Goal: Information Seeking & Learning: Learn about a topic

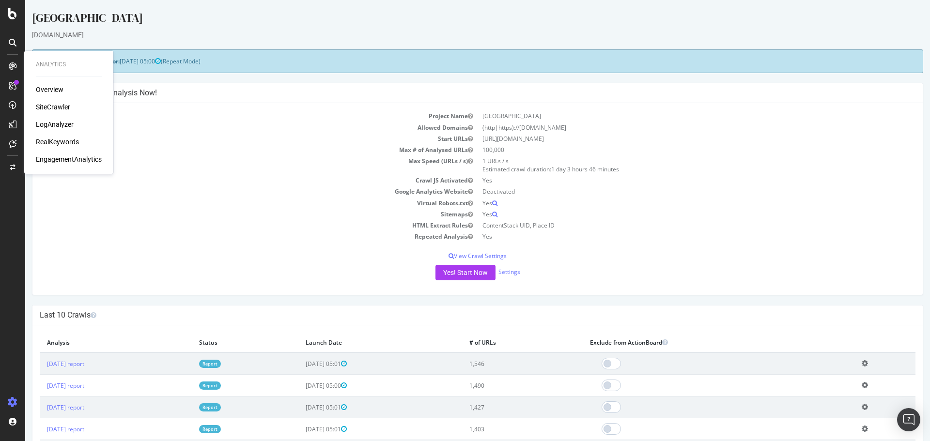
click at [40, 103] on div "SiteCrawler" at bounding box center [53, 107] width 34 height 10
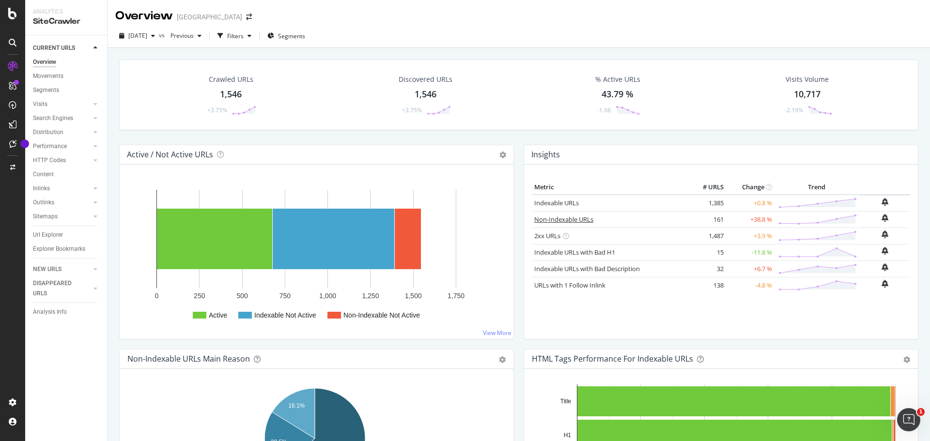
click at [552, 218] on link "Non-Indexable URLs" at bounding box center [563, 219] width 59 height 9
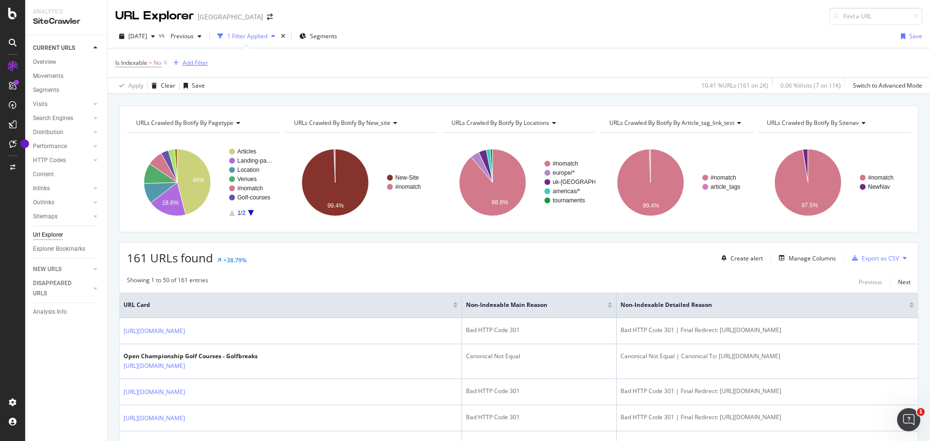
click at [196, 67] on div "Add Filter" at bounding box center [196, 63] width 26 height 8
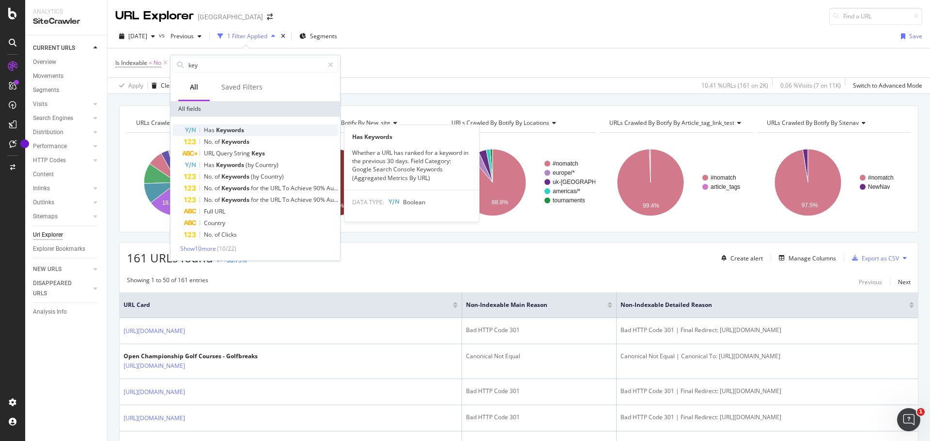
type input "key"
click at [231, 134] on span "Keywords" at bounding box center [230, 130] width 28 height 8
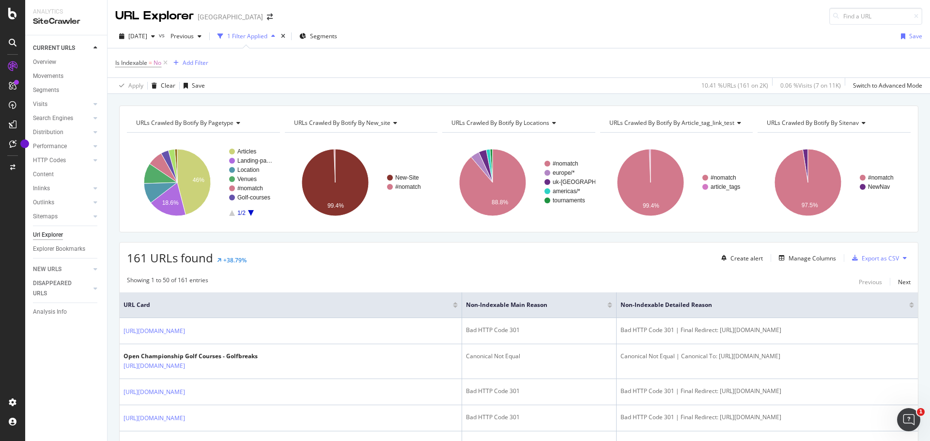
click at [304, 71] on div "Is Indexable = No Add Filter" at bounding box center [518, 62] width 807 height 29
click at [193, 64] on div "Add Filter" at bounding box center [196, 63] width 26 height 8
click at [195, 62] on div "Add Filter" at bounding box center [196, 63] width 26 height 8
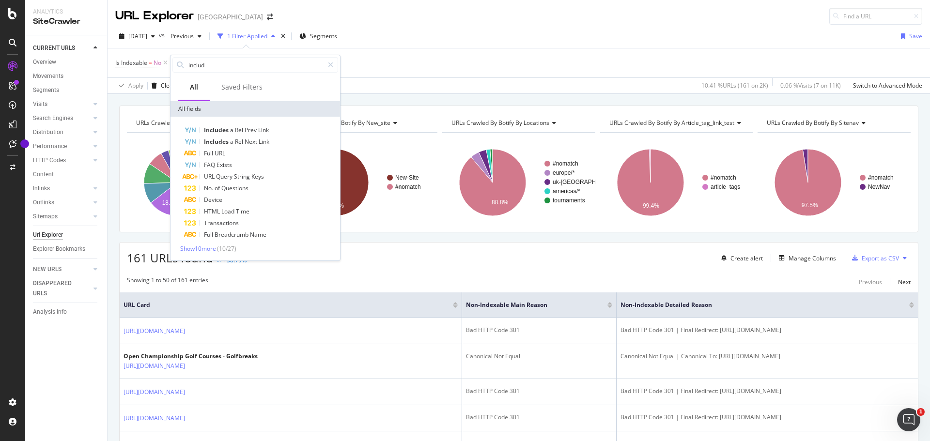
type input "inclu"
click at [360, 65] on div "Is Indexable = No Add Filter" at bounding box center [518, 62] width 807 height 29
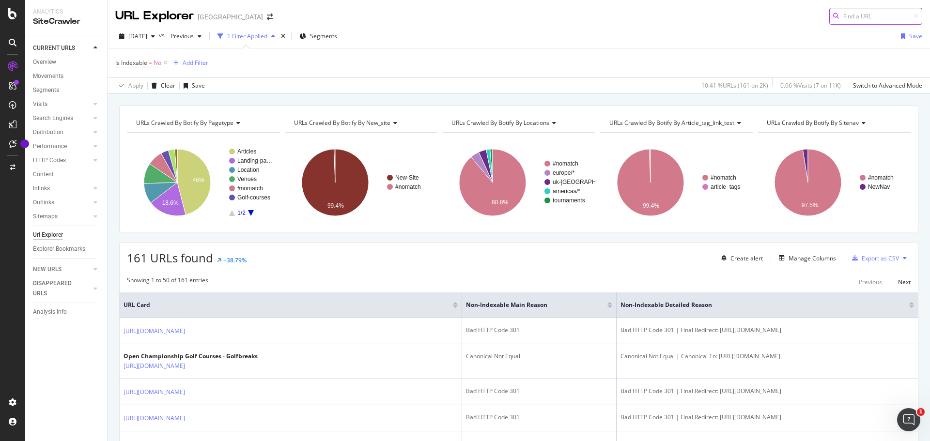
click at [887, 15] on input at bounding box center [875, 16] width 93 height 17
type input "/[GEOGRAPHIC_DATA]/"
click at [668, 70] on div "Is Indexable = No Add Filter" at bounding box center [518, 62] width 807 height 29
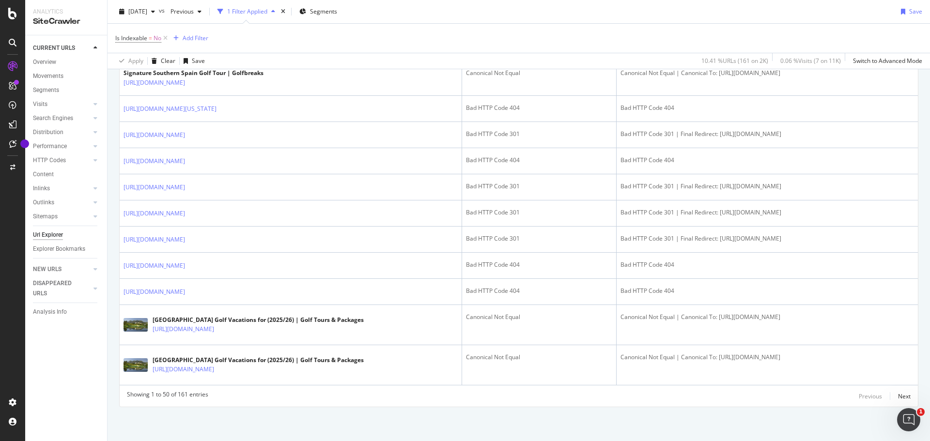
scroll to position [1604, 0]
click at [898, 397] on div "Next" at bounding box center [904, 396] width 13 height 8
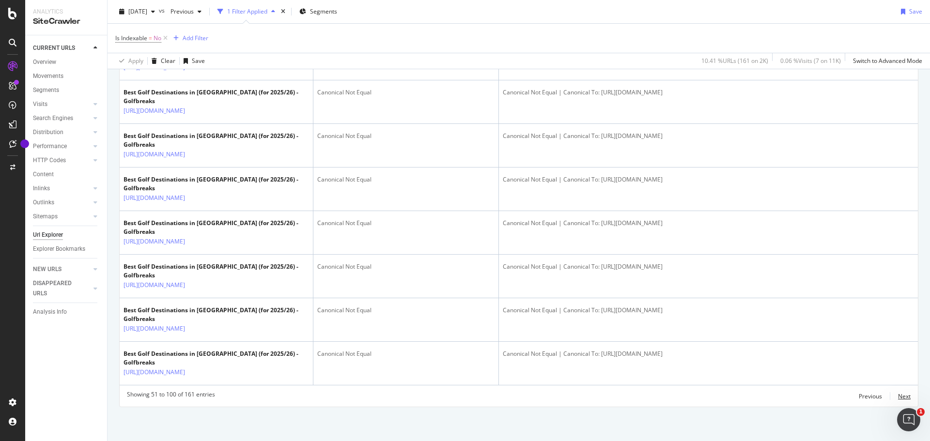
scroll to position [2577, 0]
click at [898, 395] on div "Next" at bounding box center [904, 396] width 13 height 8
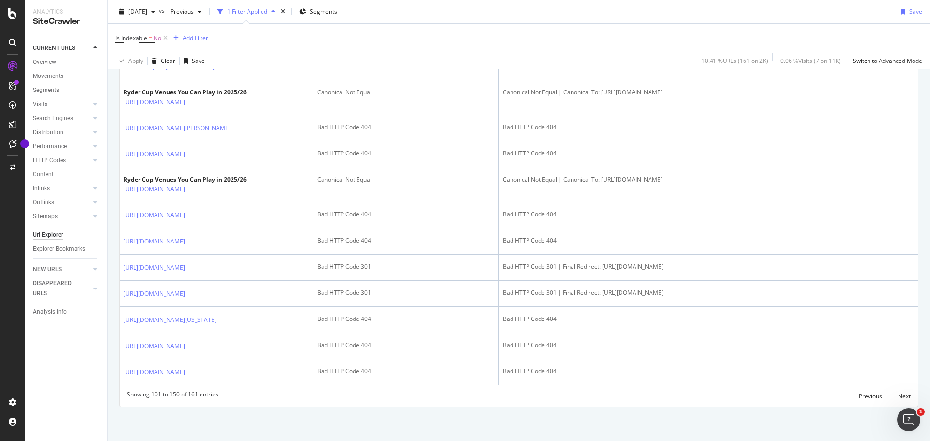
scroll to position [2401, 0]
click at [899, 399] on div "Next" at bounding box center [904, 396] width 13 height 8
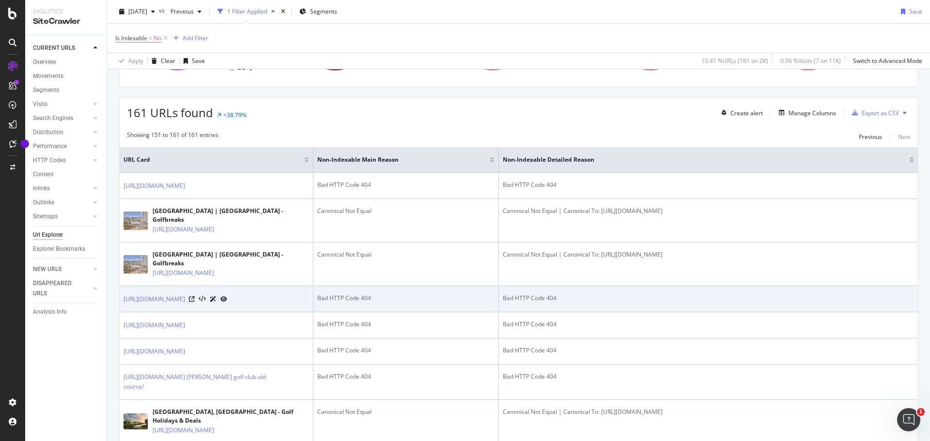
scroll to position [242, 0]
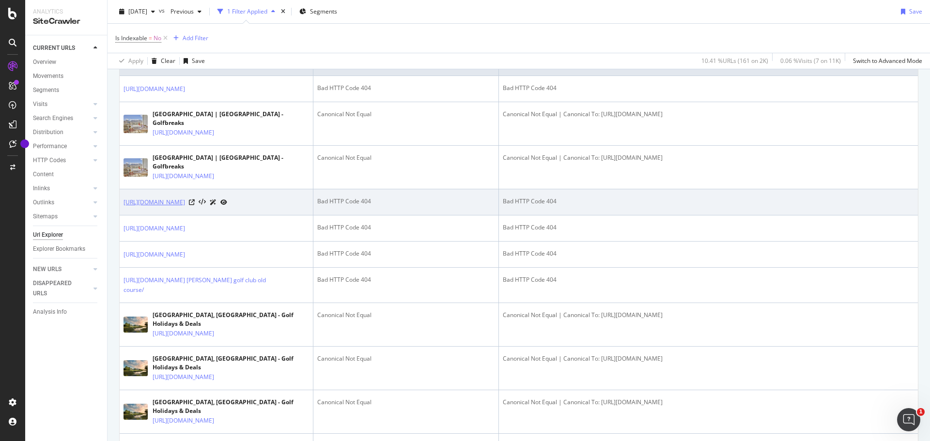
click at [185, 207] on link "[URL][DOMAIN_NAME]" at bounding box center [155, 203] width 62 height 10
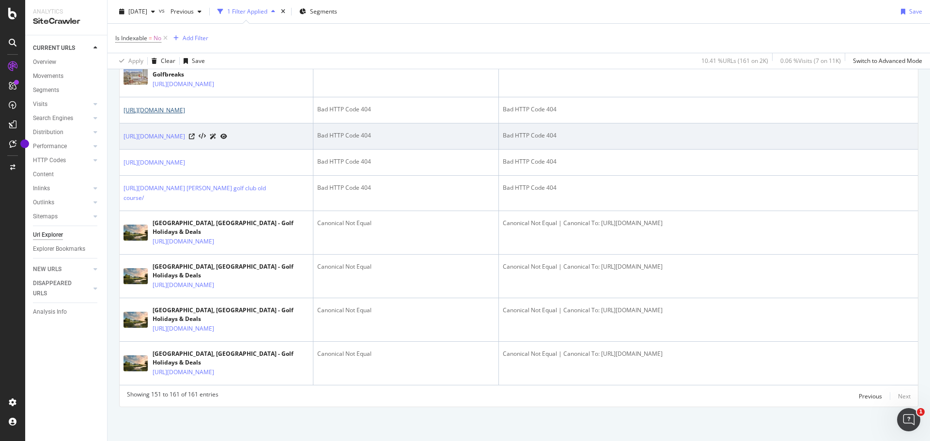
scroll to position [477, 0]
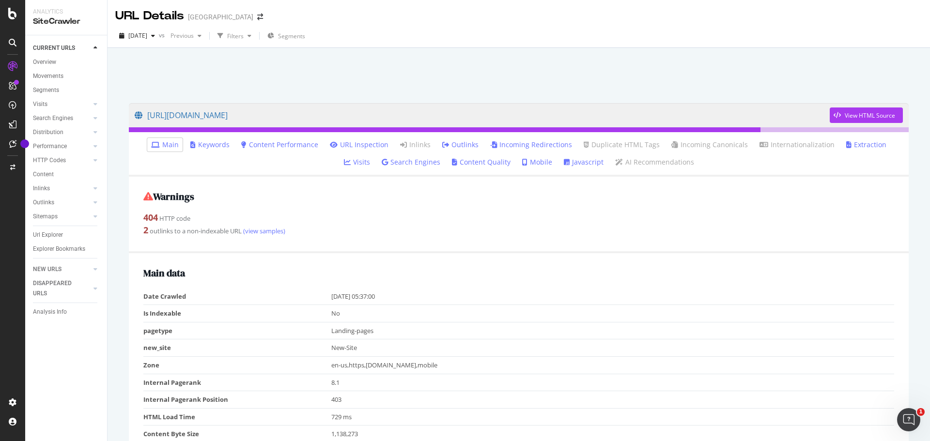
click at [442, 146] on icon at bounding box center [445, 144] width 7 height 7
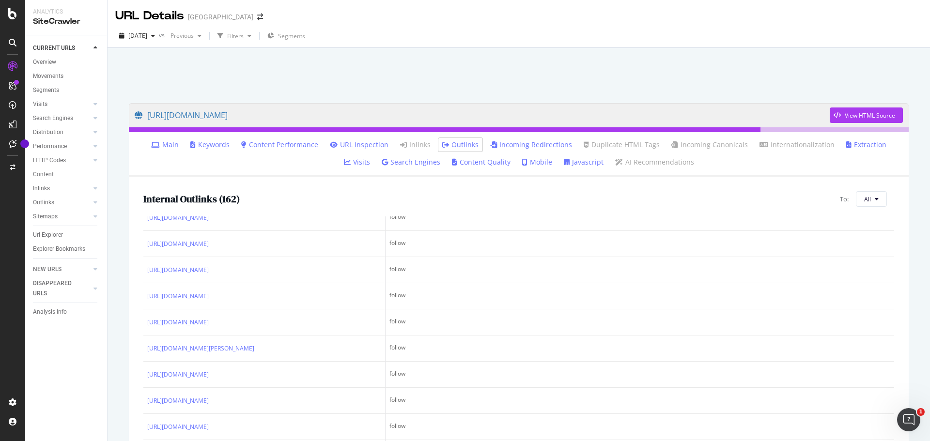
scroll to position [1599, 0]
